Goal: Task Accomplishment & Management: Complete application form

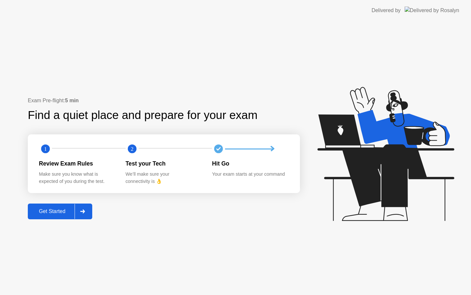
click at [60, 209] on div "Get Started" at bounding box center [52, 211] width 45 height 6
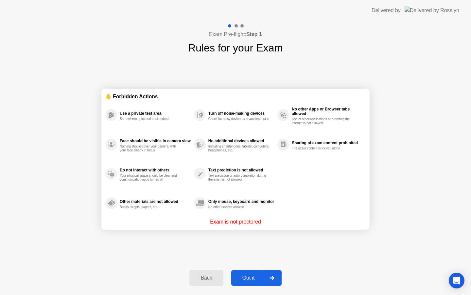
click at [249, 276] on div "Got it" at bounding box center [248, 278] width 31 height 6
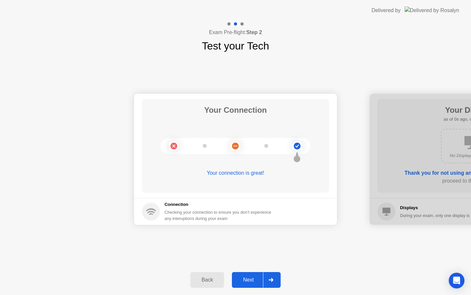
click at [249, 275] on button "Next" at bounding box center [256, 280] width 49 height 16
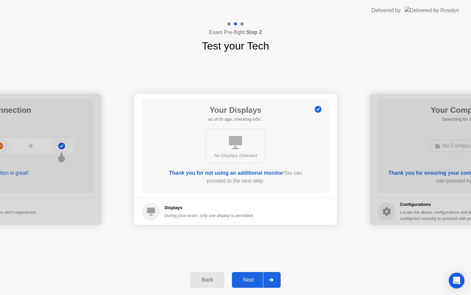
click at [249, 275] on button "Next" at bounding box center [256, 280] width 49 height 16
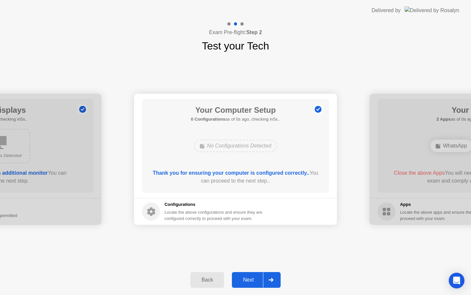
click at [249, 275] on button "Next" at bounding box center [256, 280] width 49 height 16
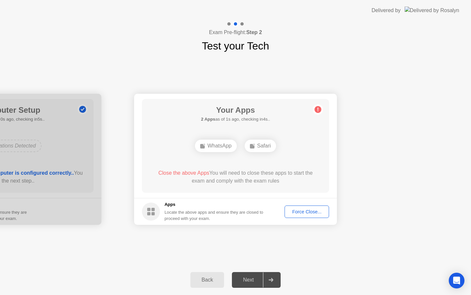
click at [293, 213] on div "Force Close..." at bounding box center [307, 211] width 40 height 5
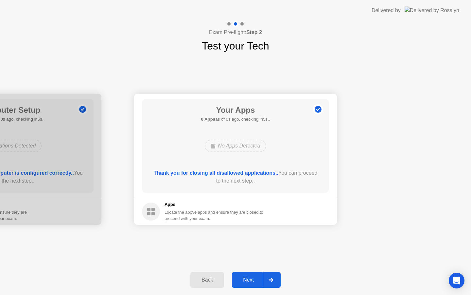
click at [247, 284] on button "Next" at bounding box center [256, 280] width 49 height 16
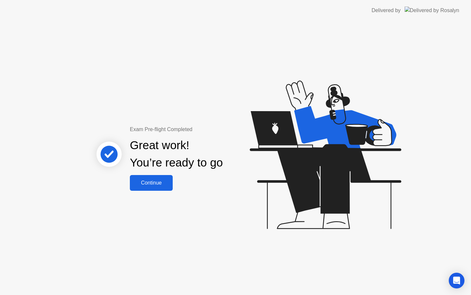
click at [165, 188] on button "Continue" at bounding box center [151, 183] width 43 height 16
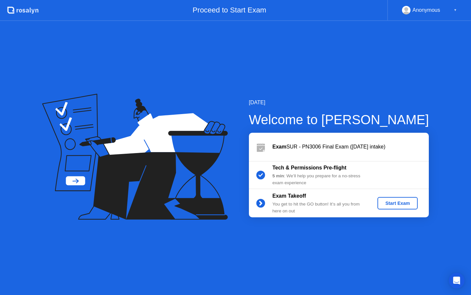
click at [406, 205] on div "Start Exam" at bounding box center [397, 202] width 35 height 5
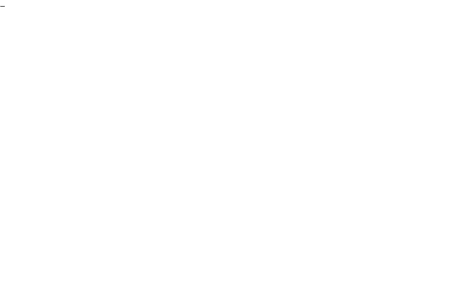
click at [5, 7] on button "End Proctoring Session" at bounding box center [2, 6] width 5 height 2
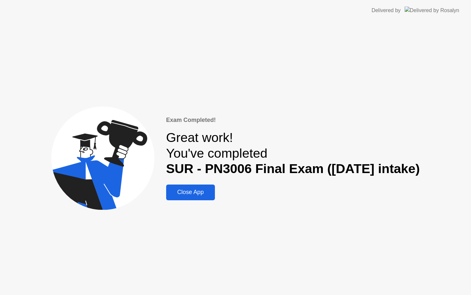
click at [181, 196] on button "Close App" at bounding box center [190, 192] width 49 height 16
